Goal: Navigation & Orientation: Find specific page/section

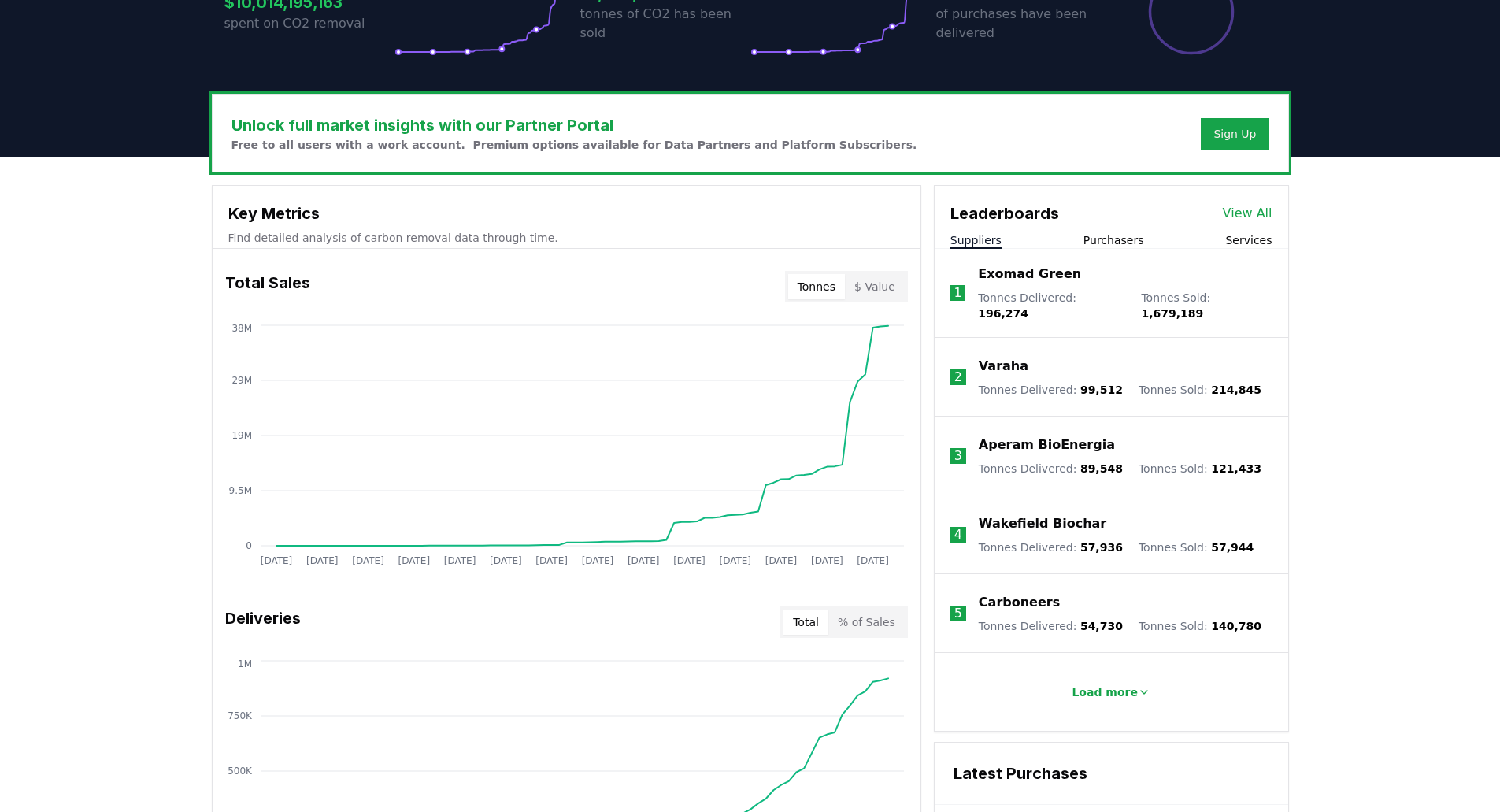
scroll to position [394, 0]
click at [875, 275] on button "$ Value" at bounding box center [874, 286] width 59 height 25
click at [1112, 240] on button "Purchasers" at bounding box center [1114, 239] width 60 height 16
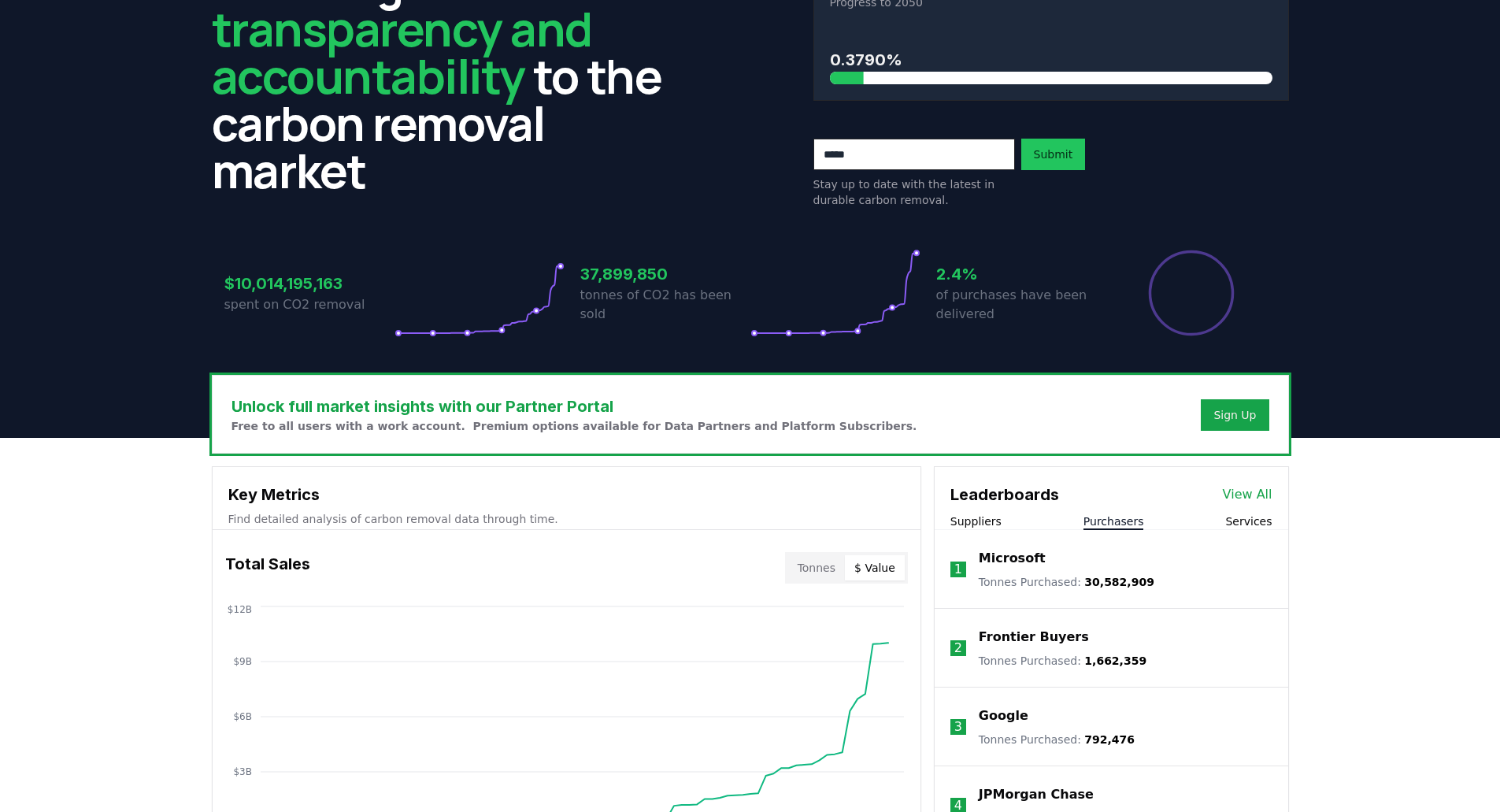
scroll to position [0, 0]
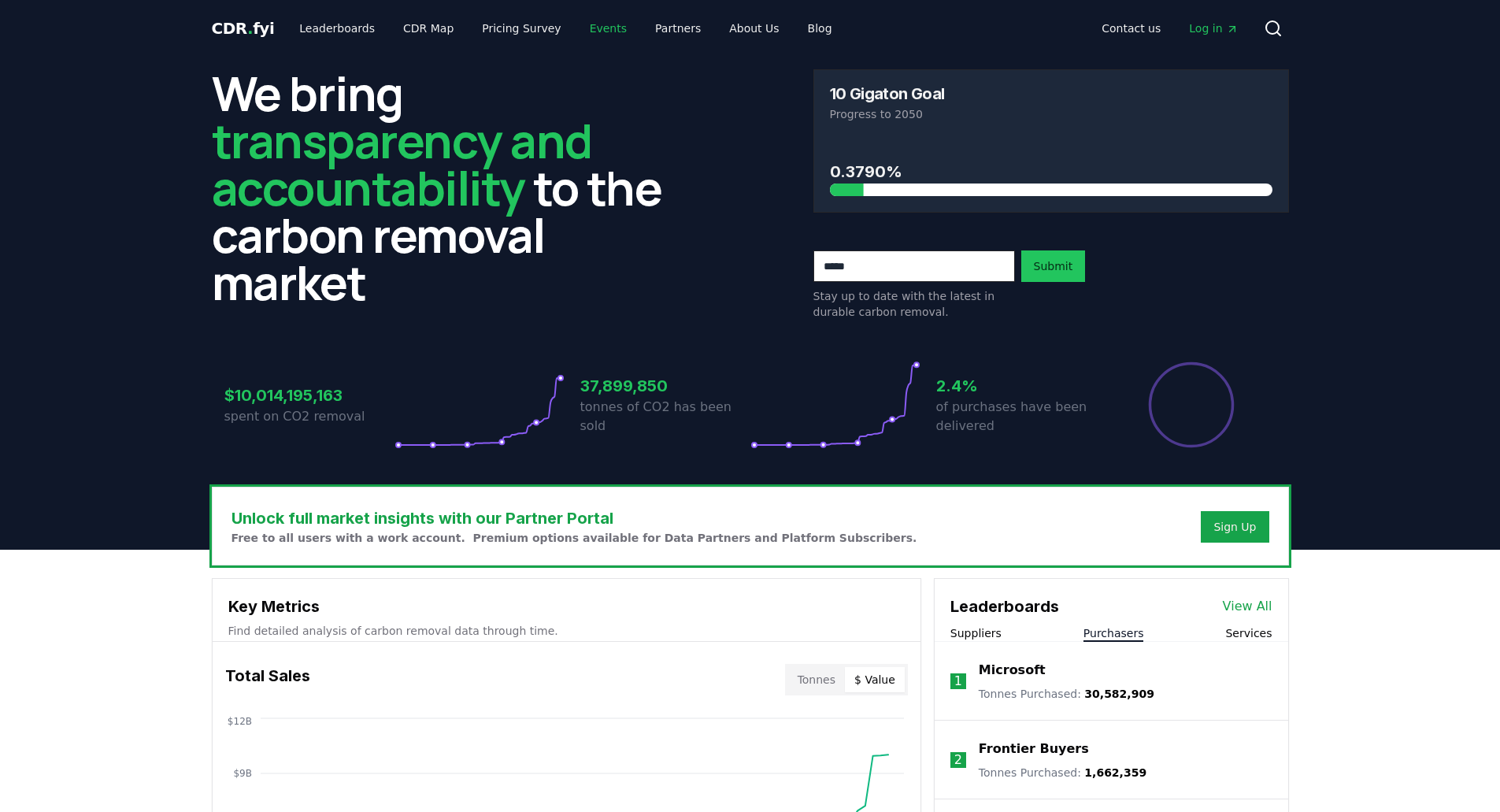
click at [577, 24] on link "Events" at bounding box center [608, 28] width 62 height 28
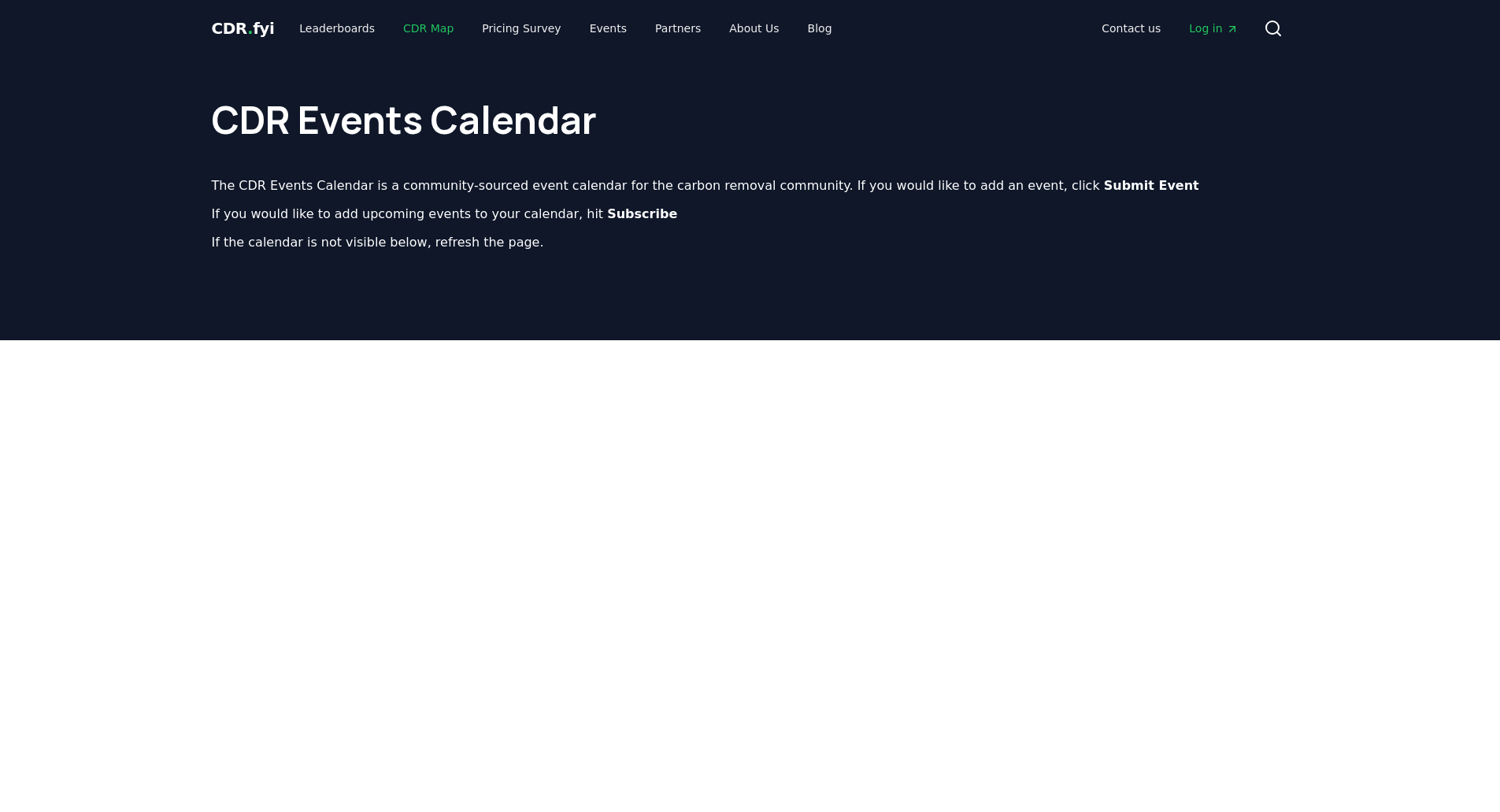
click at [403, 31] on link "CDR Map" at bounding box center [428, 28] width 75 height 28
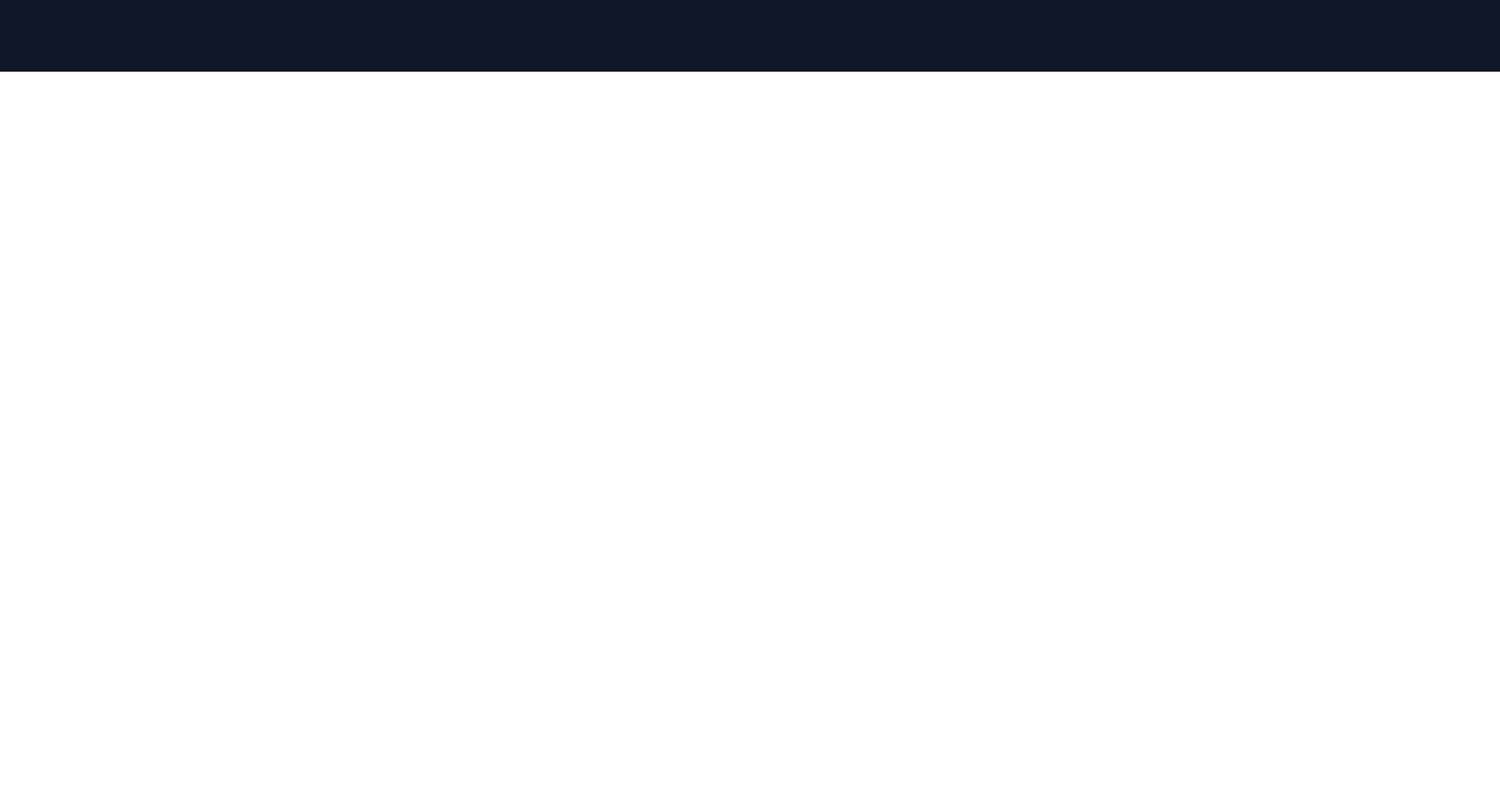
scroll to position [178, 0]
